Goal: Information Seeking & Learning: Learn about a topic

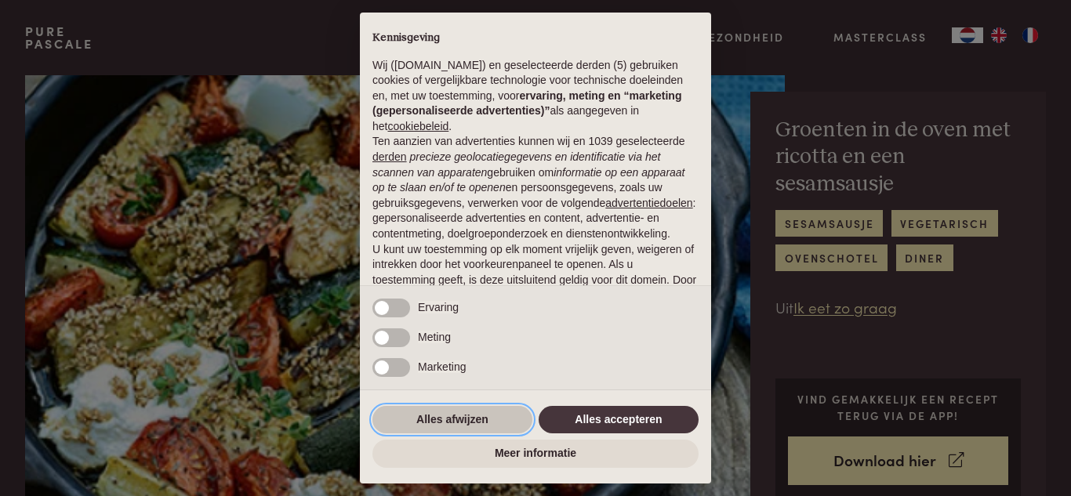
click at [466, 420] on button "Alles afwijzen" at bounding box center [453, 420] width 160 height 28
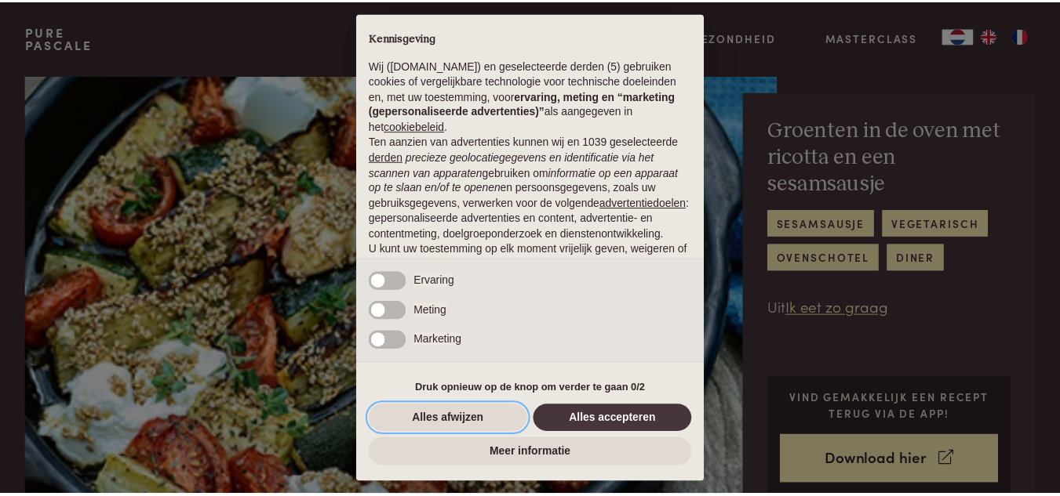
scroll to position [134, 0]
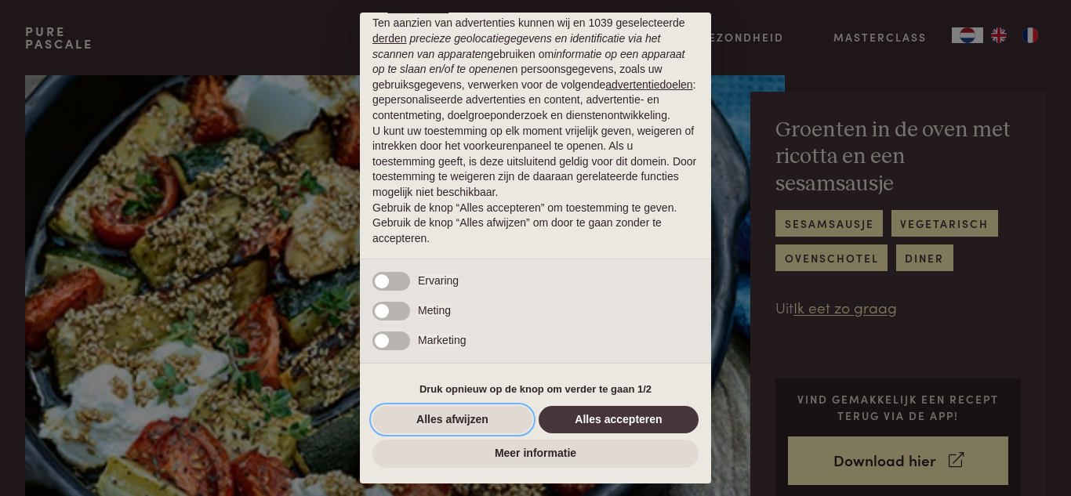
click at [466, 420] on button "Alles afwijzen" at bounding box center [453, 420] width 160 height 28
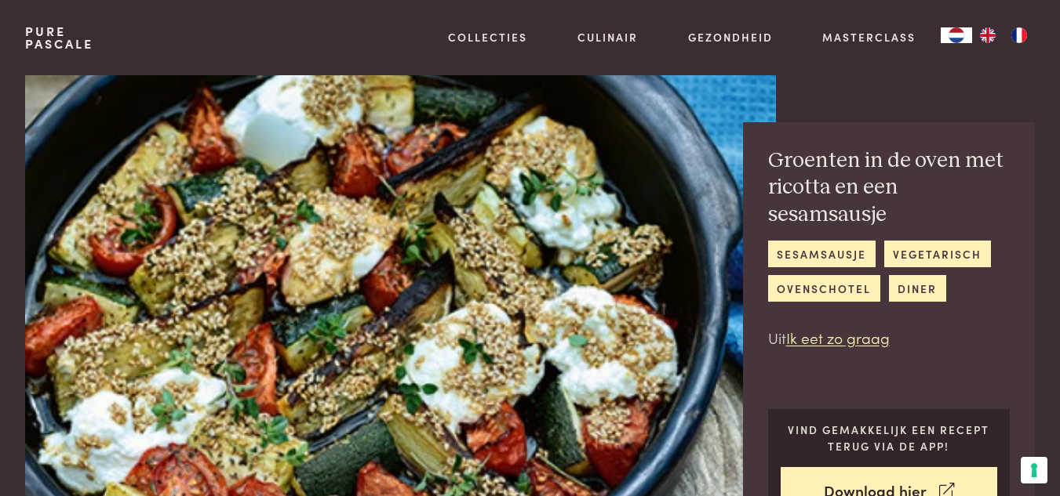
scroll to position [0, 0]
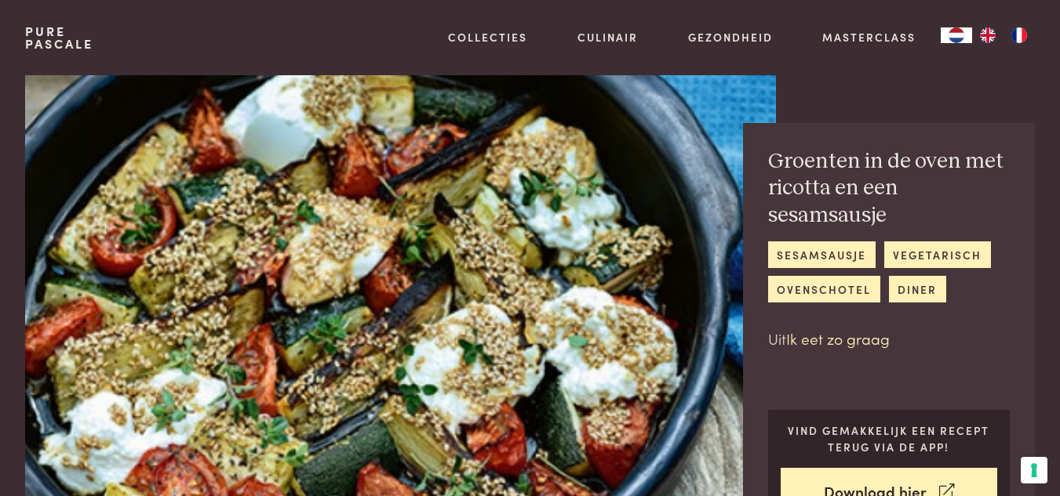
click at [853, 338] on link "Ik eet zo graag" at bounding box center [838, 338] width 104 height 21
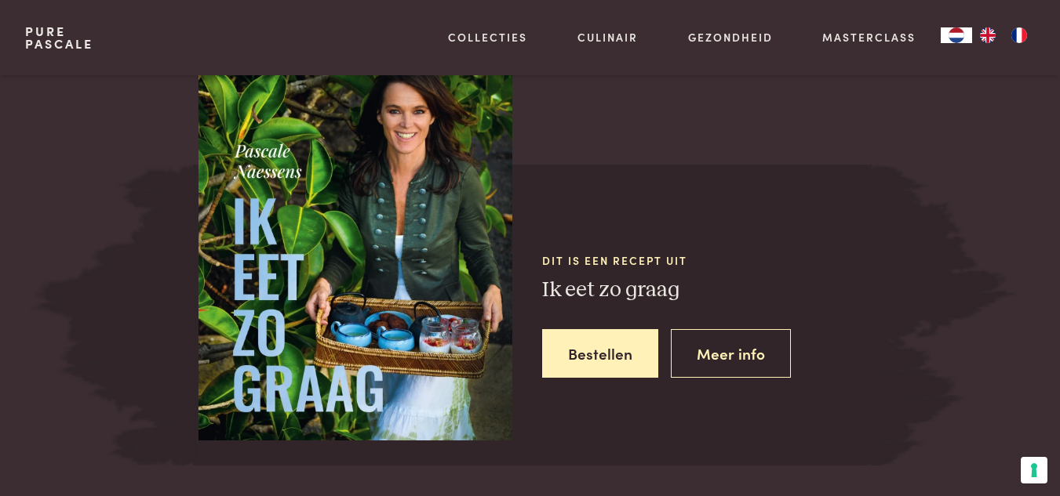
scroll to position [1432, 0]
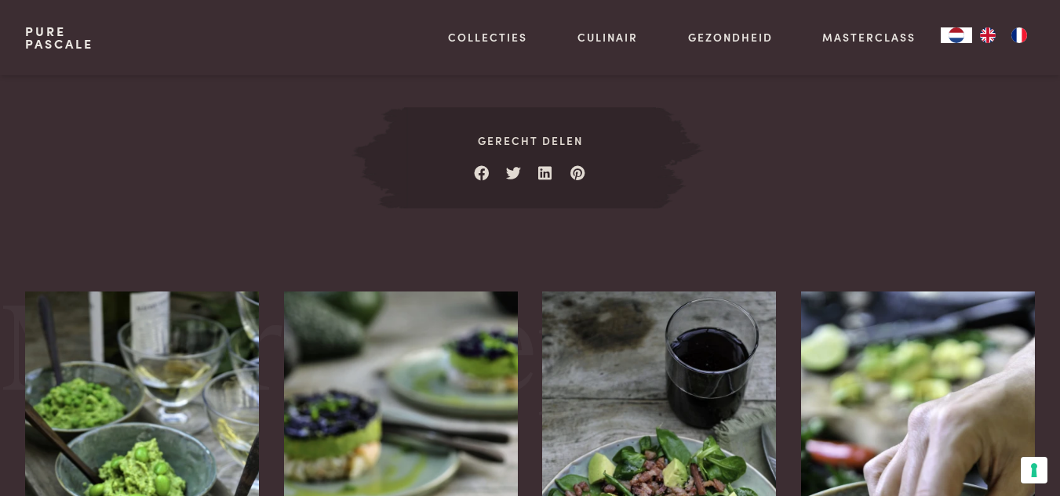
scroll to position [2300, 0]
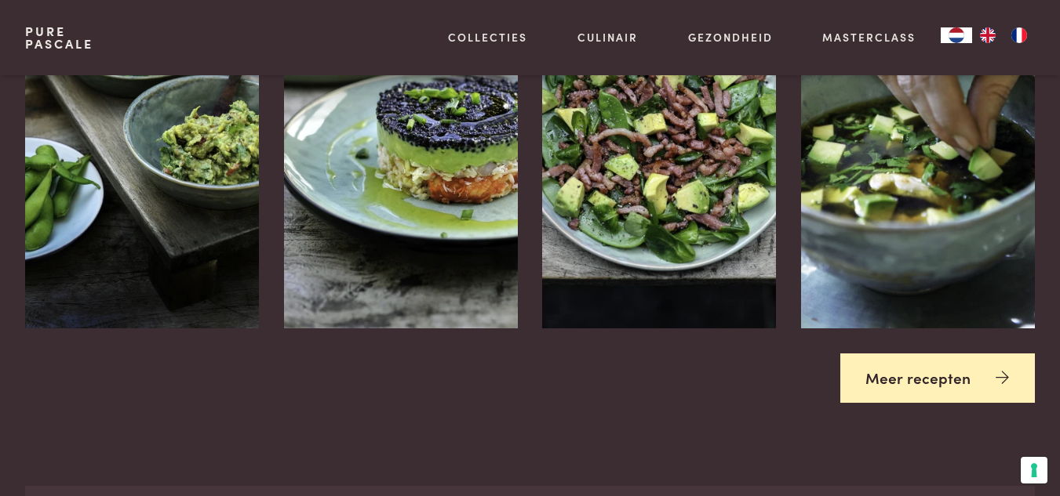
click at [904, 361] on link "Meer recepten" at bounding box center [937, 378] width 195 height 49
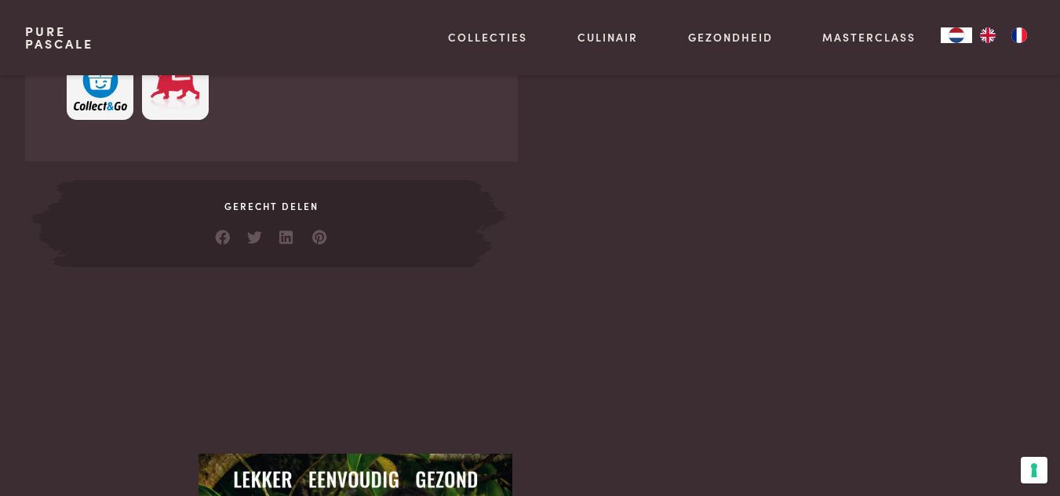
scroll to position [565, 0]
